Goal: Transaction & Acquisition: Purchase product/service

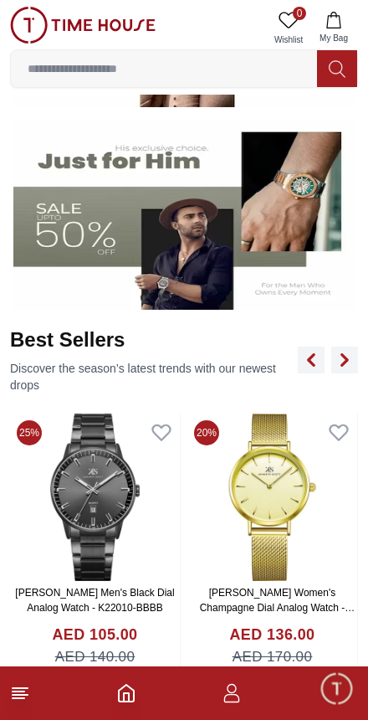
scroll to position [450, 0]
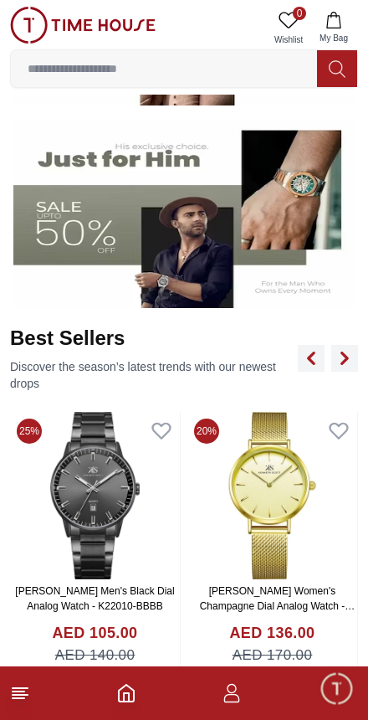
click at [245, 247] on img at bounding box center [184, 214] width 342 height 190
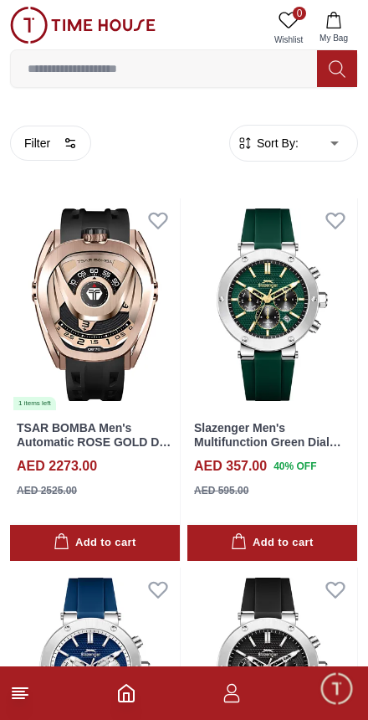
click at [67, 143] on icon "button" at bounding box center [70, 142] width 13 height 13
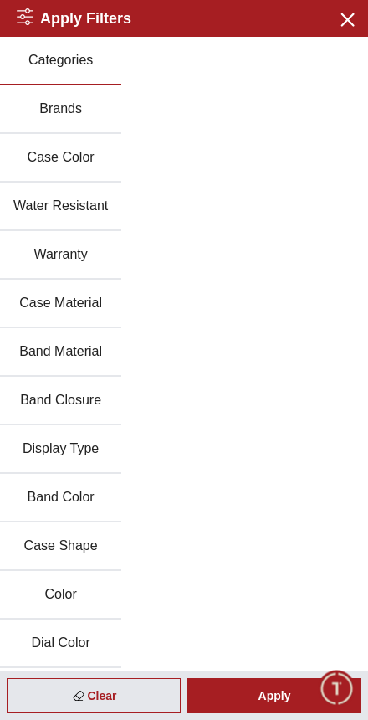
click at [66, 108] on button "Brands" at bounding box center [60, 109] width 121 height 49
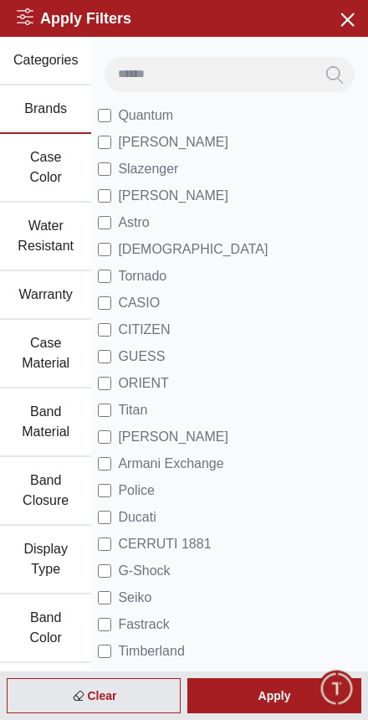
click at [201, 188] on span "[PERSON_NAME]" at bounding box center [173, 196] width 110 height 20
click at [283, 693] on div "Apply" at bounding box center [274, 695] width 174 height 35
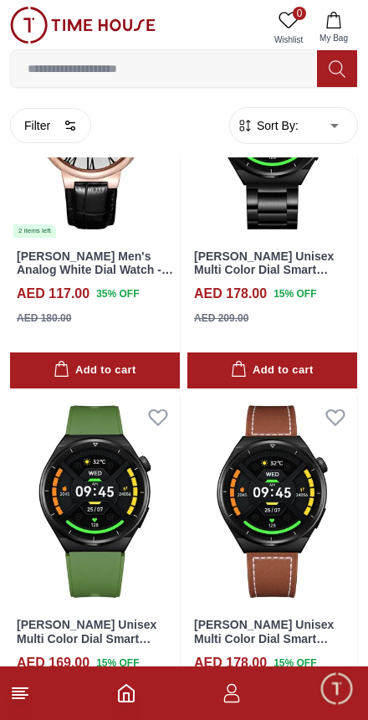
scroll to position [3125, 0]
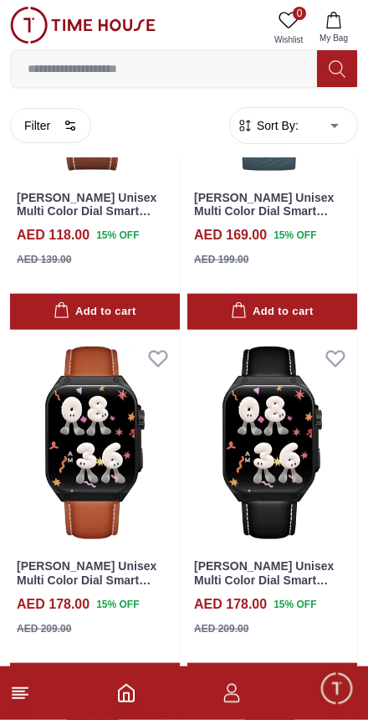
scroll to position [4289, 0]
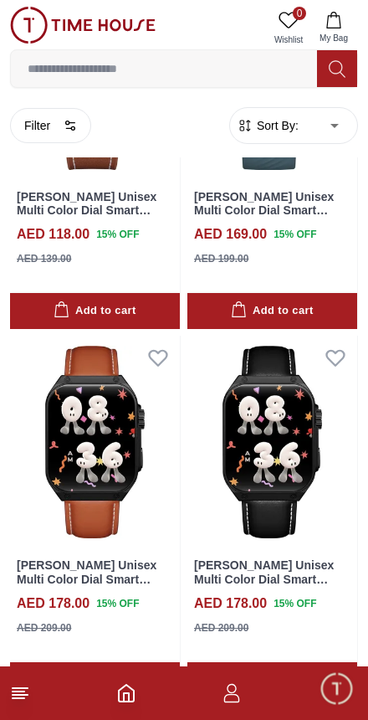
click at [113, 457] on img at bounding box center [95, 442] width 170 height 213
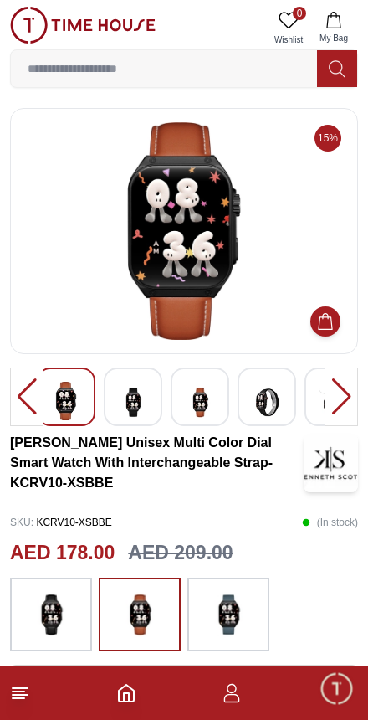
click at [335, 402] on div at bounding box center [341, 396] width 33 height 59
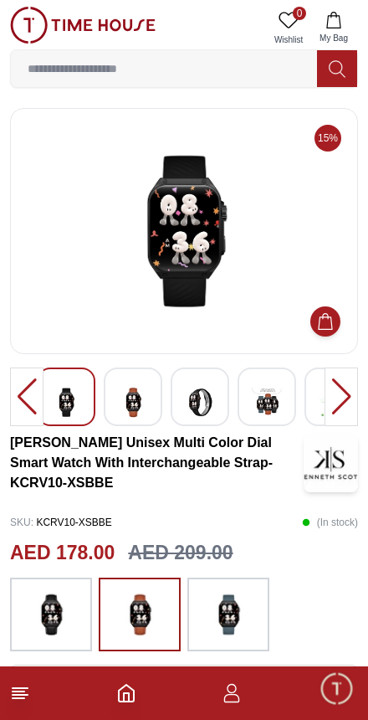
click at [341, 389] on div at bounding box center [341, 396] width 33 height 59
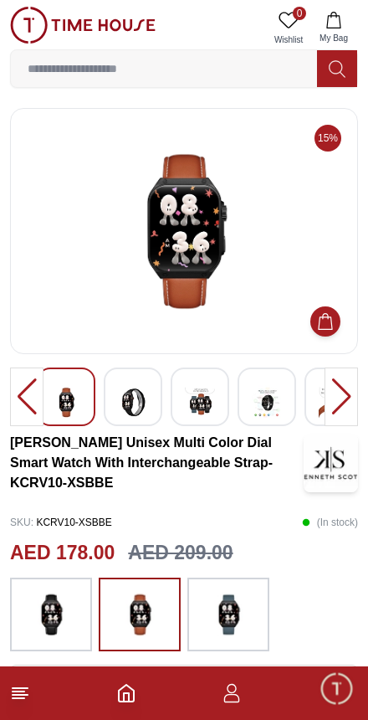
click at [329, 403] on div at bounding box center [341, 396] width 33 height 59
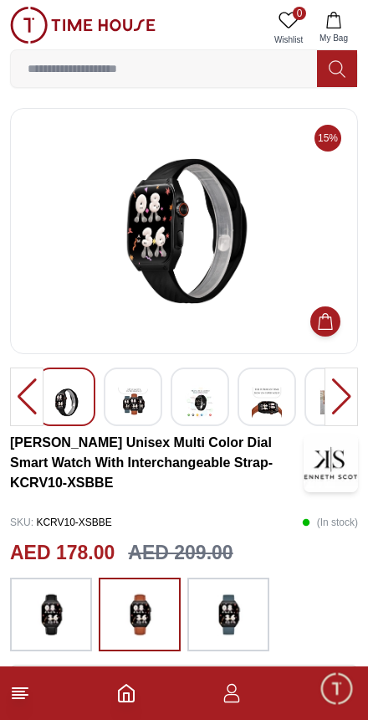
click at [324, 397] on img at bounding box center [334, 402] width 30 height 41
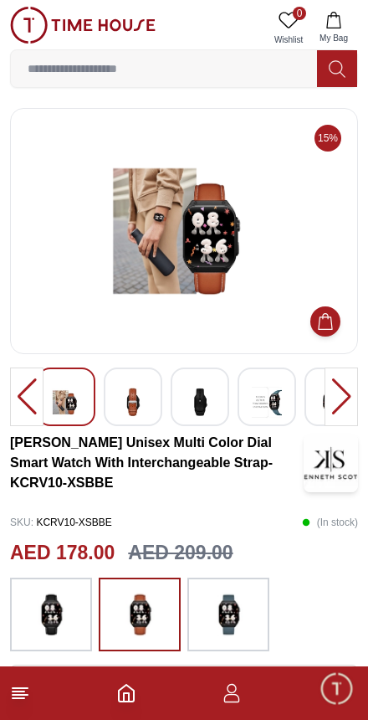
click at [328, 395] on div at bounding box center [341, 396] width 33 height 59
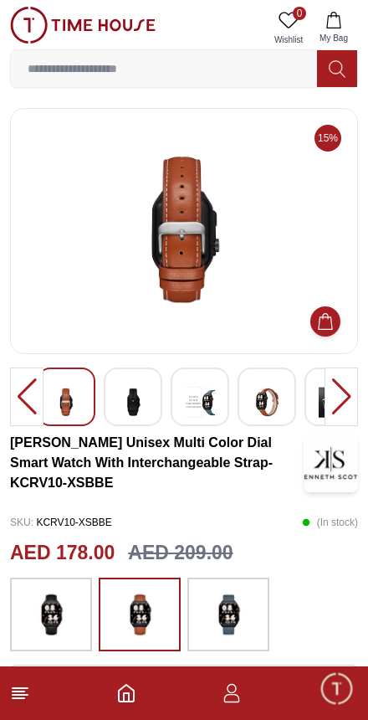
click at [322, 395] on img at bounding box center [334, 402] width 30 height 41
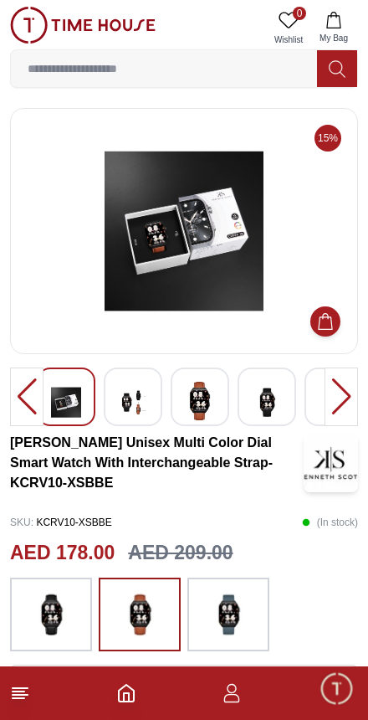
click at [329, 399] on div at bounding box center [341, 396] width 33 height 59
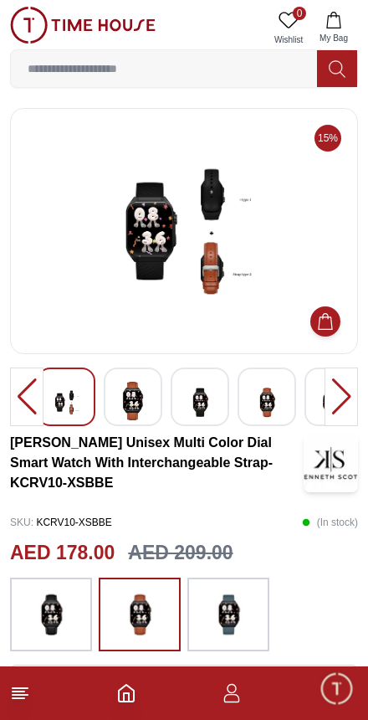
click at [324, 400] on img at bounding box center [334, 402] width 30 height 41
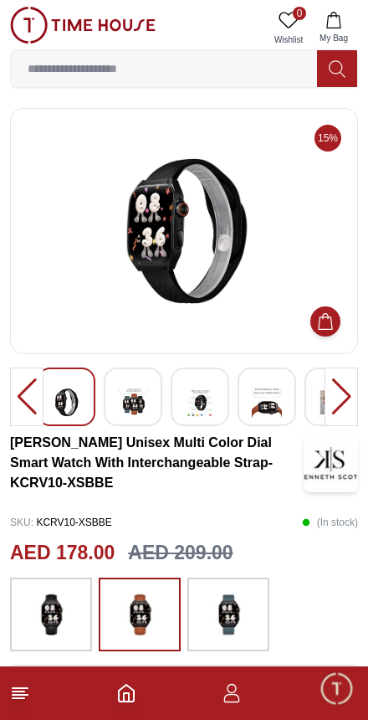
click at [323, 400] on img at bounding box center [334, 402] width 30 height 41
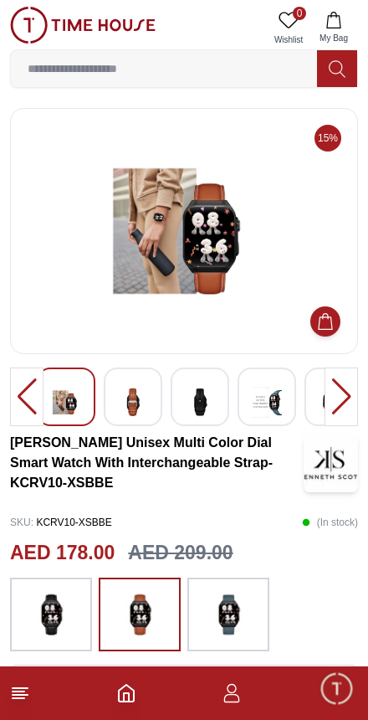
click at [323, 400] on img at bounding box center [334, 402] width 30 height 41
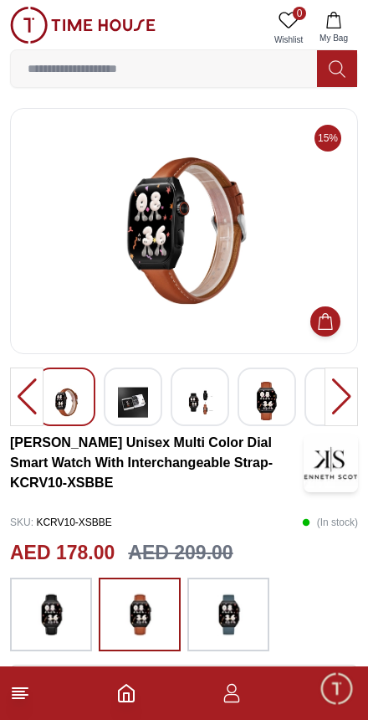
click at [325, 402] on div at bounding box center [341, 396] width 33 height 59
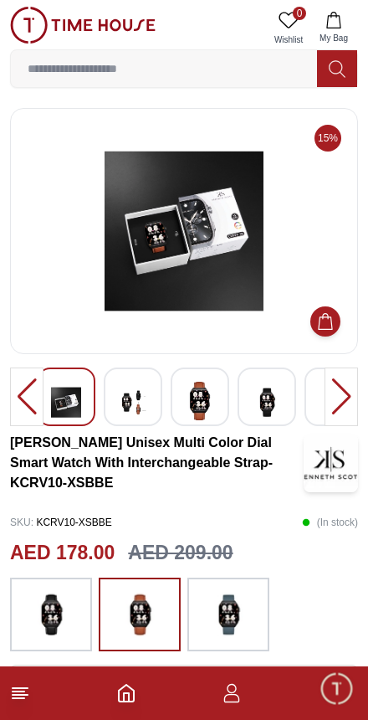
click at [322, 403] on img at bounding box center [334, 402] width 30 height 41
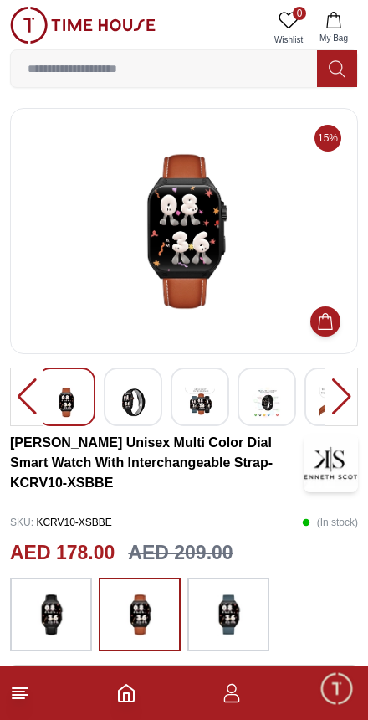
click at [322, 399] on img at bounding box center [334, 402] width 30 height 41
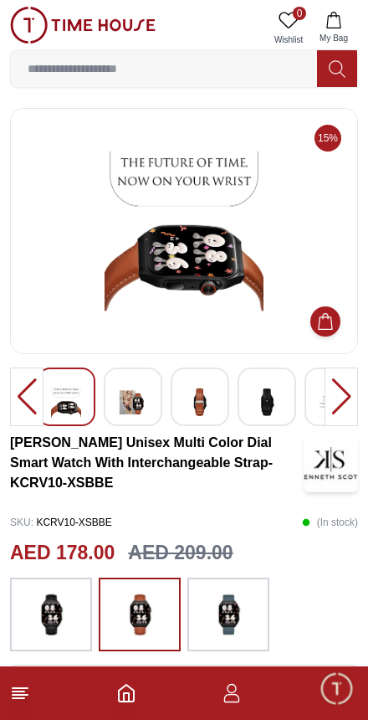
click at [321, 398] on img at bounding box center [334, 402] width 30 height 41
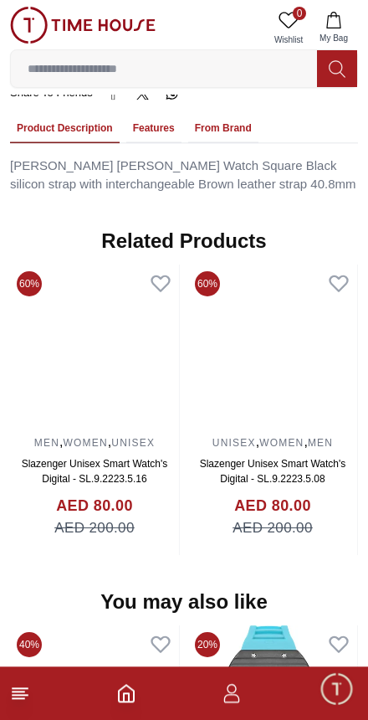
scroll to position [1204, 0]
